Goal: Task Accomplishment & Management: Manage account settings

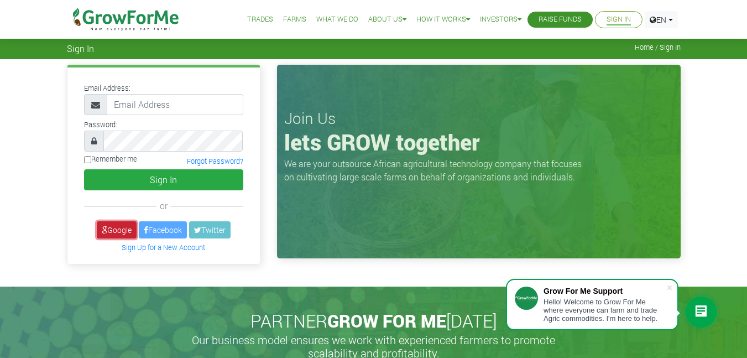
click at [109, 232] on link "Google" at bounding box center [117, 229] width 40 height 17
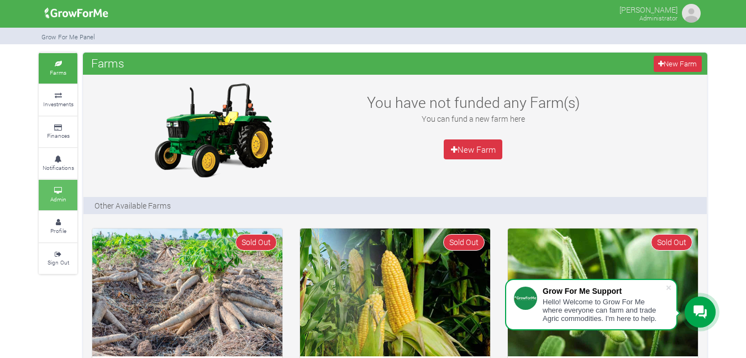
click at [62, 190] on icon at bounding box center [57, 191] width 33 height 6
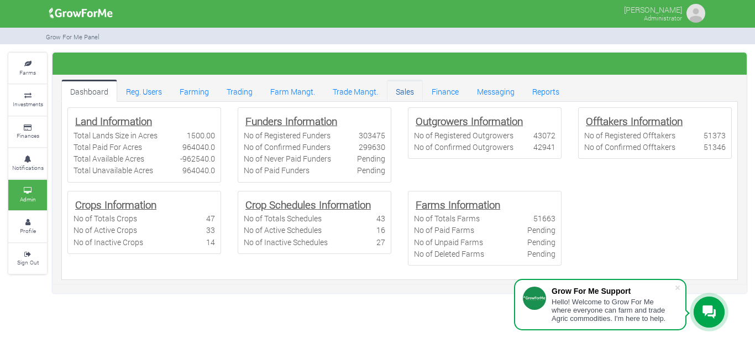
click at [403, 94] on link "Sales" at bounding box center [405, 91] width 36 height 22
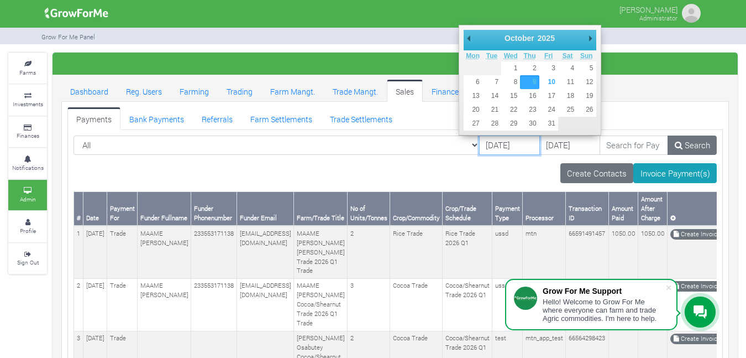
click at [484, 144] on input "09/10/2025" at bounding box center [509, 145] width 61 height 20
type input "01/08/2025"
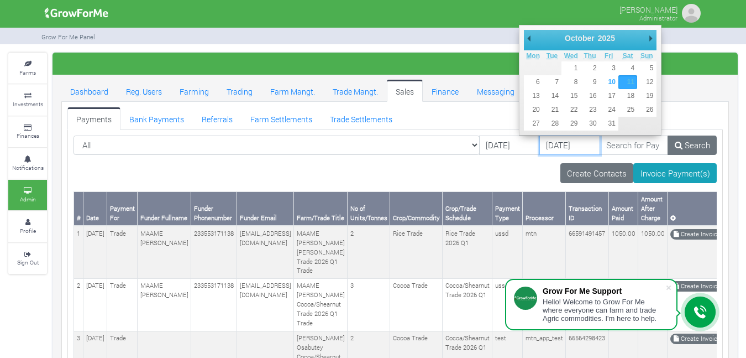
click at [554, 144] on input "11/10/2025" at bounding box center [569, 145] width 61 height 20
type input "[DATE]"
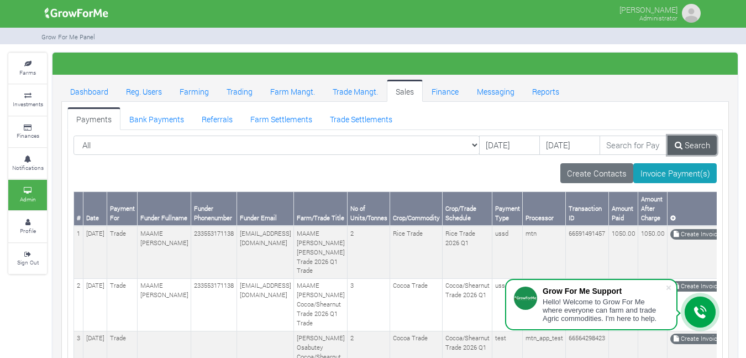
click at [692, 147] on link "Search" at bounding box center [692, 145] width 49 height 20
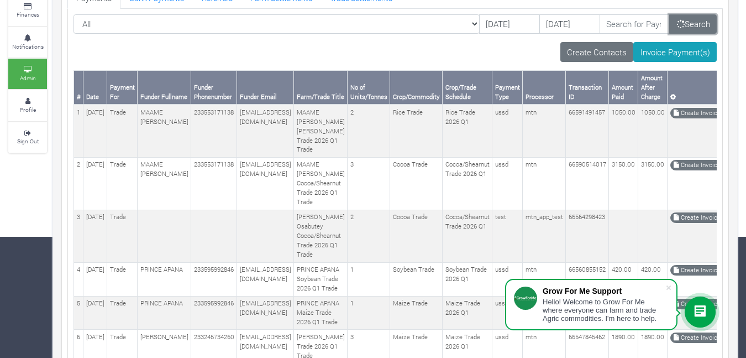
scroll to position [192, 0]
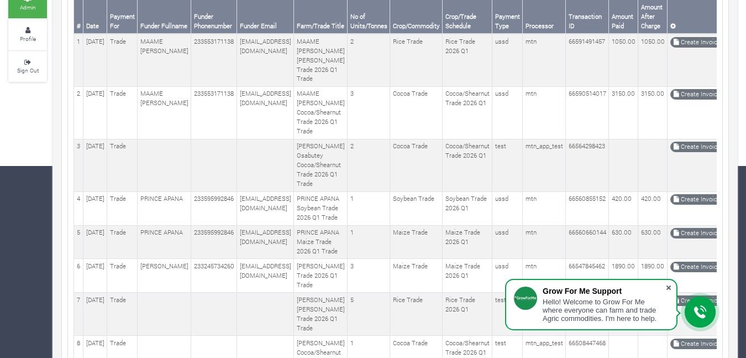
click at [669, 288] on span at bounding box center [668, 287] width 11 height 11
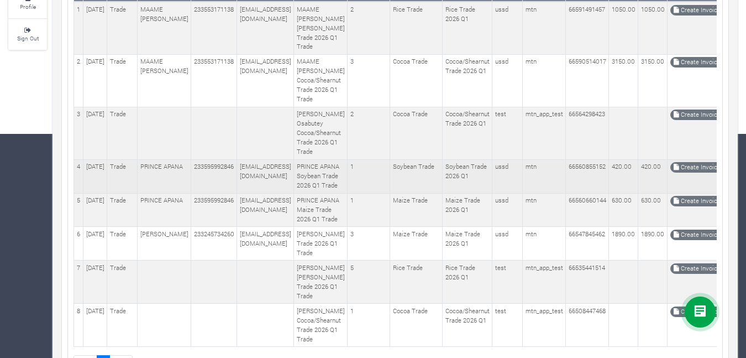
scroll to position [237, 0]
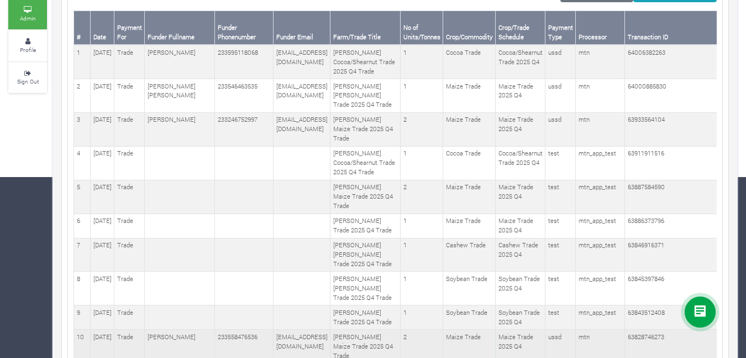
scroll to position [177, 0]
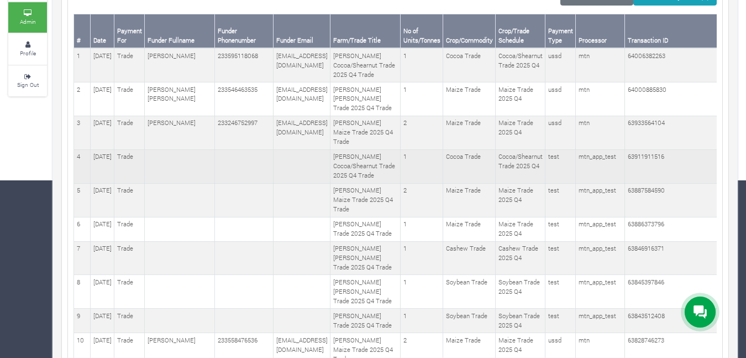
click at [659, 182] on td "63911911516" at bounding box center [681, 166] width 112 height 34
copy td "63911911516"
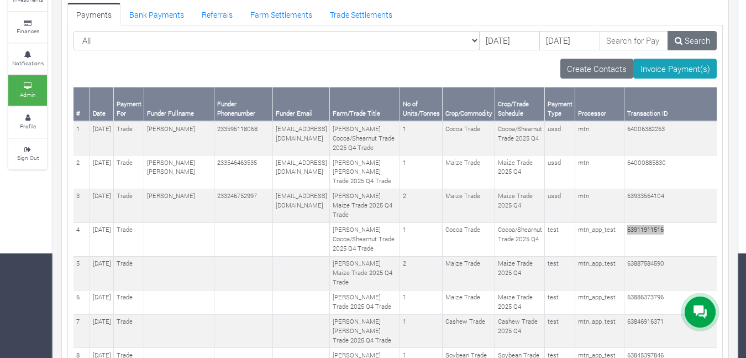
scroll to position [0, 0]
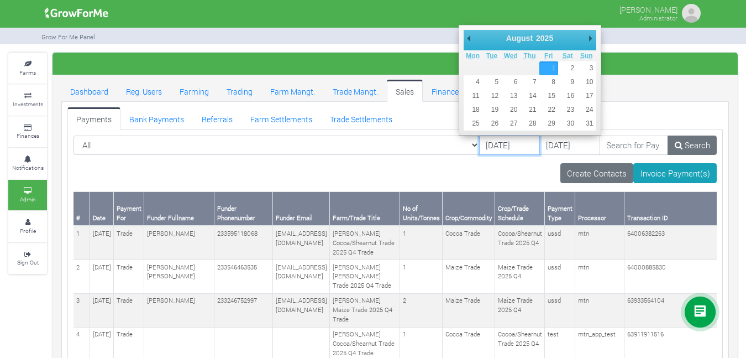
click at [484, 145] on input "[DATE]" at bounding box center [509, 145] width 61 height 20
type input "09/10/2025"
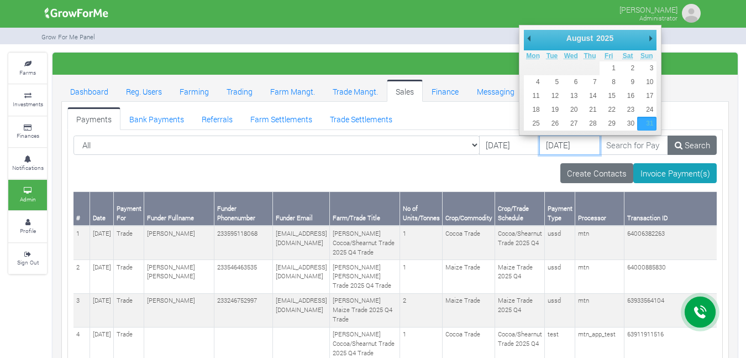
click at [539, 139] on input "[DATE]" at bounding box center [569, 145] width 61 height 20
type input "11/10/2025"
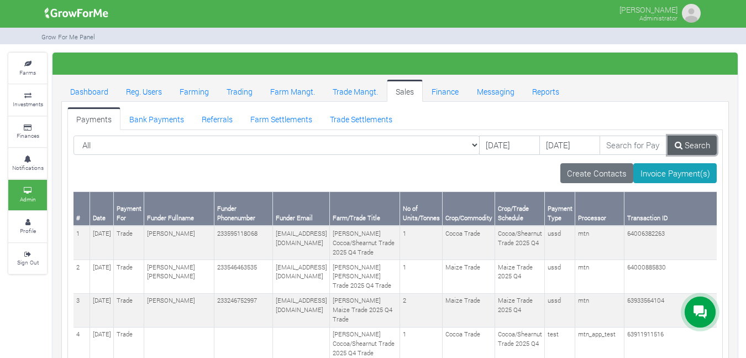
click at [680, 144] on icon at bounding box center [679, 145] width 8 height 8
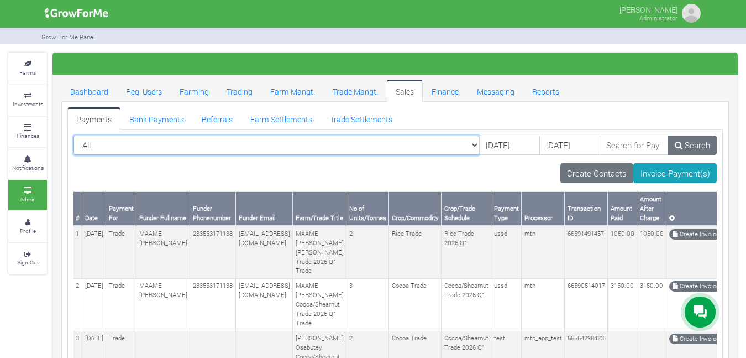
click at [447, 144] on select "All All Farm | Cabbage I_2021 - (Cabbage) Farm | Cassava_2024 - (Cassava _2024)…" at bounding box center [277, 145] width 406 height 20
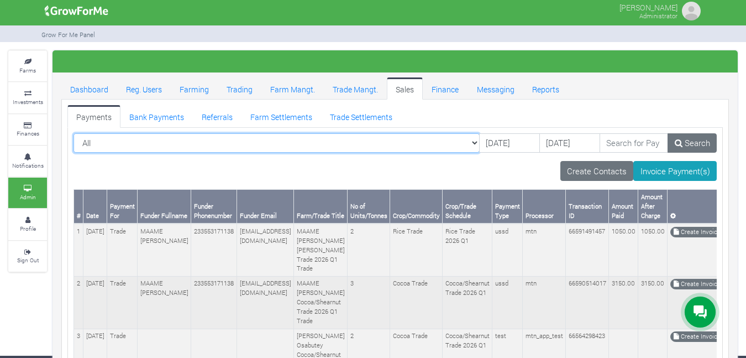
scroll to position [5, 0]
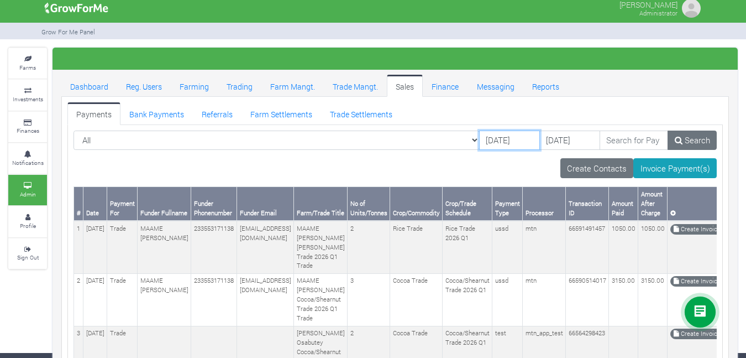
click at [489, 138] on input "09/10/2025" at bounding box center [509, 140] width 61 height 20
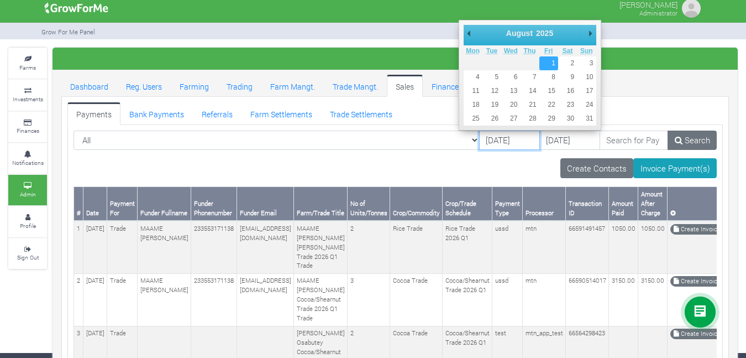
type input "[DATE]"
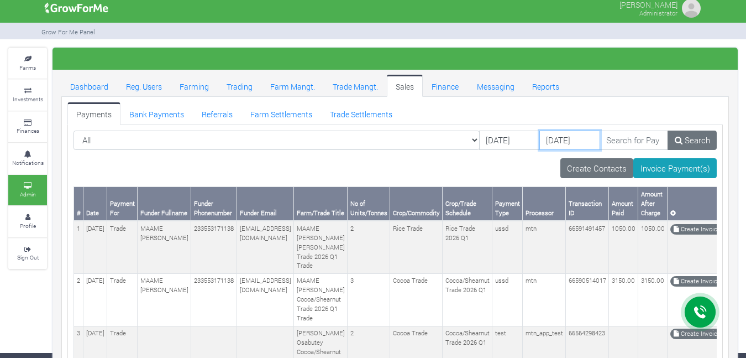
click at [539, 141] on input "11/10/2025" at bounding box center [569, 140] width 61 height 20
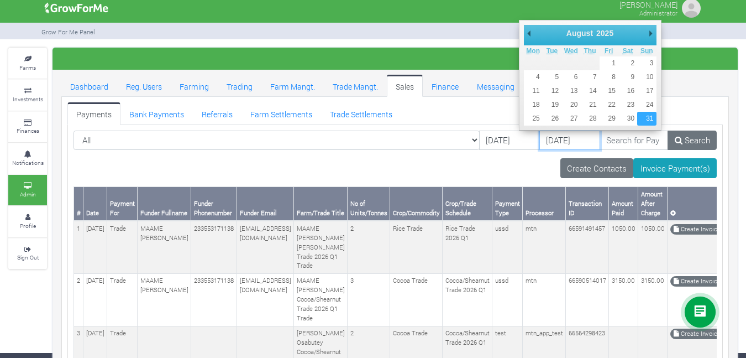
type input "[DATE]"
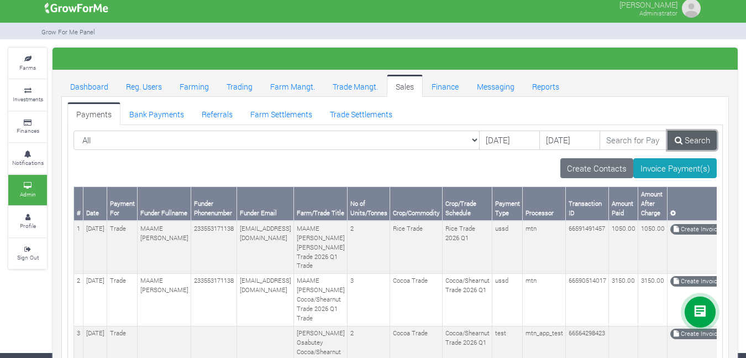
click at [699, 137] on link "Search" at bounding box center [692, 140] width 49 height 20
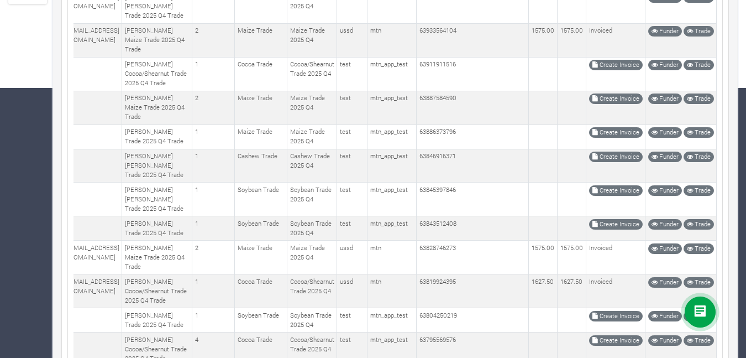
scroll to position [0, 216]
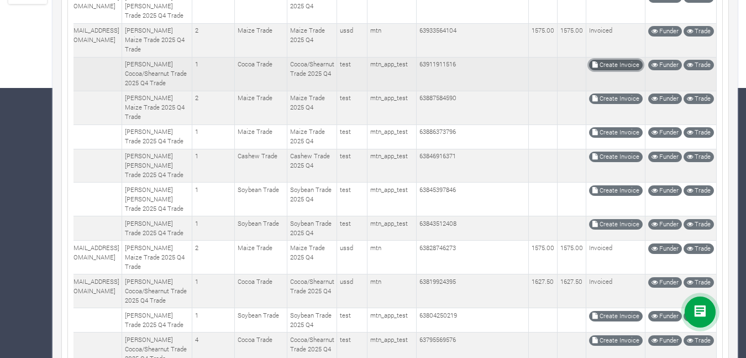
click at [615, 70] on link "Create Invoice" at bounding box center [616, 65] width 54 height 11
click at [438, 91] on td "63911911516" at bounding box center [473, 74] width 112 height 34
drag, startPoint x: 438, startPoint y: 92, endPoint x: 453, endPoint y: 98, distance: 15.6
click at [453, 91] on td "63911911516" at bounding box center [473, 74] width 112 height 34
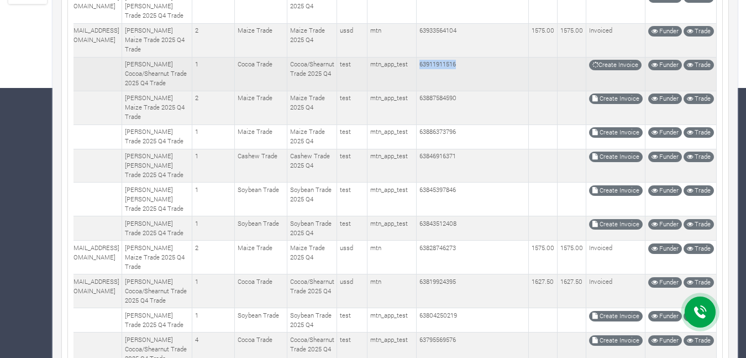
click at [432, 91] on td "63911911516" at bounding box center [473, 74] width 112 height 34
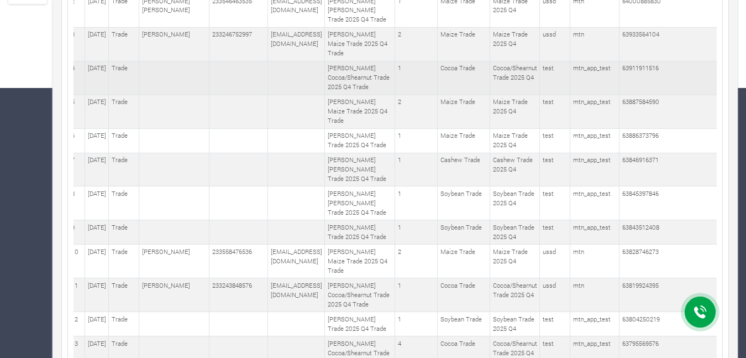
scroll to position [0, 6]
click at [653, 95] on td "63911911516" at bounding box center [675, 78] width 112 height 34
copy td "63911911516"
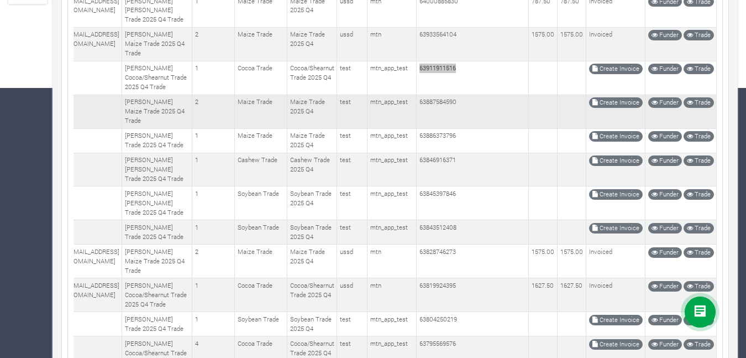
scroll to position [0, 212]
click at [434, 128] on td "63887584590" at bounding box center [473, 112] width 112 height 34
copy td "63887584590"
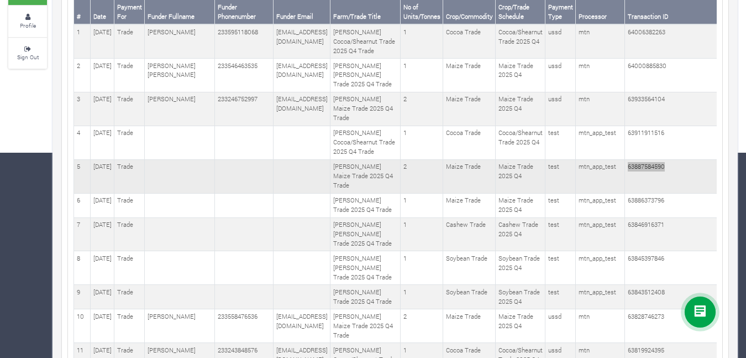
scroll to position [206, 0]
